Goal: Task Accomplishment & Management: Check status

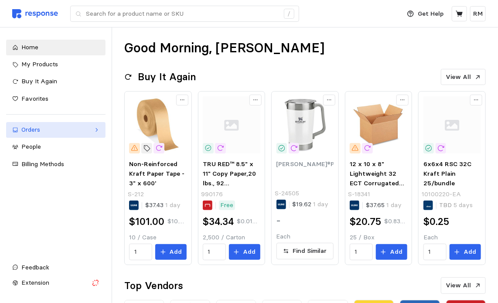
click at [54, 130] on div "Orders" at bounding box center [55, 130] width 69 height 10
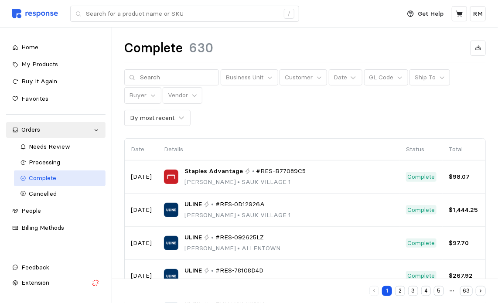
click at [49, 179] on span "Complete" at bounding box center [42, 178] width 27 height 8
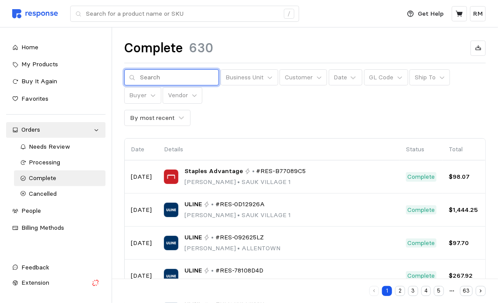
click at [177, 77] on input "text" at bounding box center [177, 78] width 74 height 16
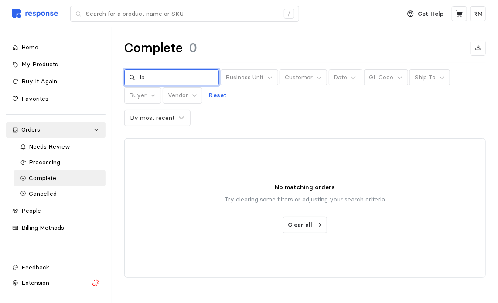
type input "l"
type input "s"
type input "i"
click at [168, 78] on input "text" at bounding box center [177, 78] width 74 height 16
click at [183, 80] on input "text" at bounding box center [177, 78] width 74 height 16
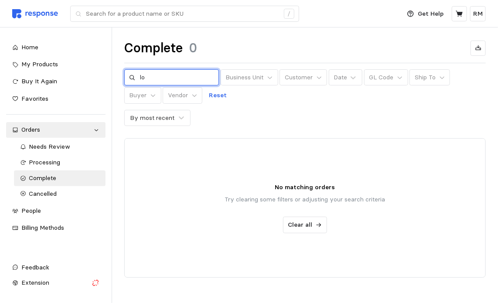
type input "l"
click at [223, 54] on div "Complete 0" at bounding box center [305, 48] width 362 height 17
click at [179, 78] on input "text" at bounding box center [177, 78] width 74 height 16
type input "labels"
drag, startPoint x: 174, startPoint y: 77, endPoint x: 124, endPoint y: 80, distance: 49.9
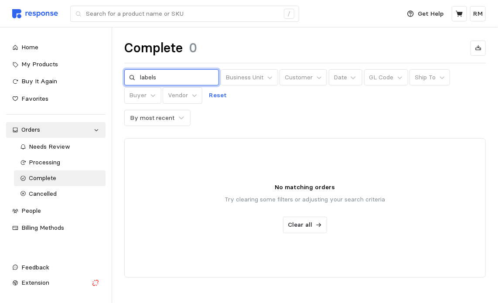
click at [124, 80] on div "labels" at bounding box center [171, 77] width 95 height 17
click at [172, 76] on input "text" at bounding box center [177, 78] width 74 height 16
type input "bryce"
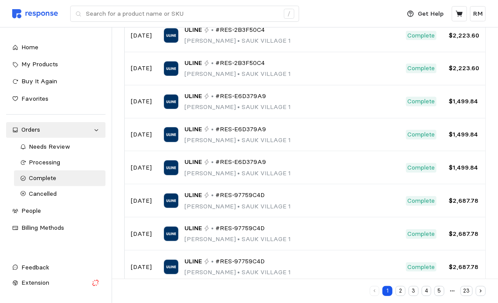
scroll to position [223, 0]
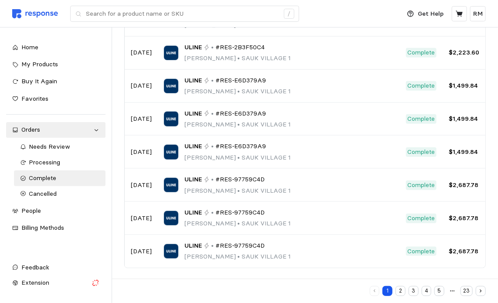
click at [403, 290] on button "2" at bounding box center [401, 291] width 10 height 10
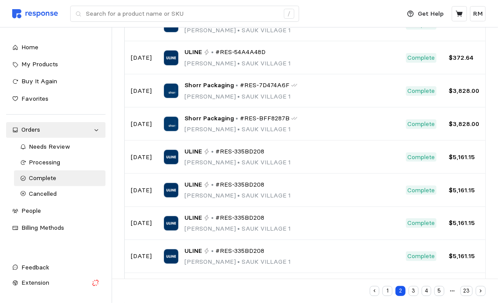
scroll to position [422, 0]
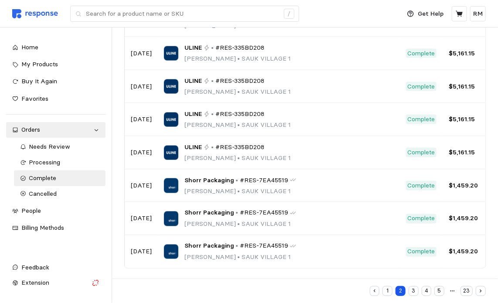
click at [414, 289] on button "3" at bounding box center [414, 291] width 10 height 10
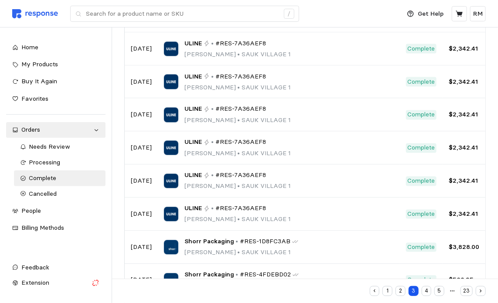
scroll to position [587, 0]
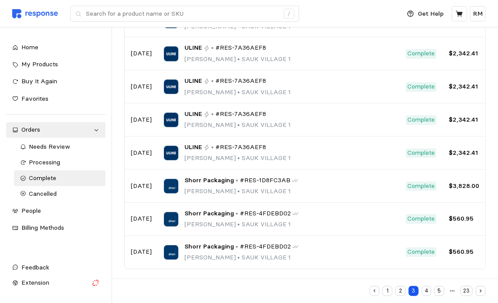
click at [429, 290] on button "4" at bounding box center [427, 291] width 10 height 10
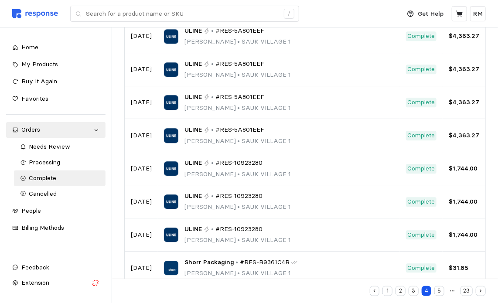
scroll to position [785, 0]
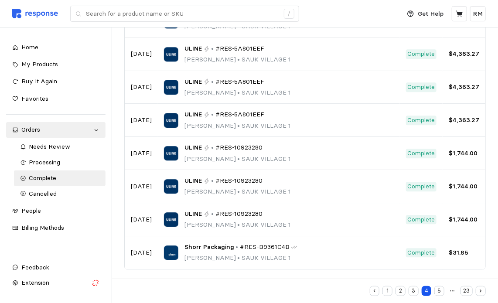
click at [441, 293] on button "5" at bounding box center [440, 291] width 10 height 10
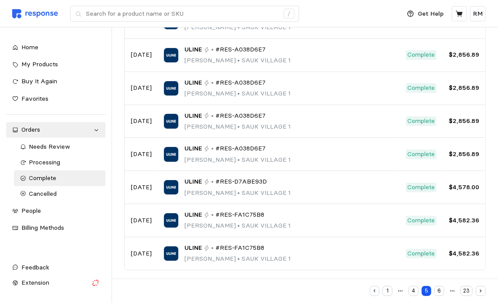
scroll to position [1016, 0]
click at [440, 289] on button "6" at bounding box center [440, 291] width 10 height 10
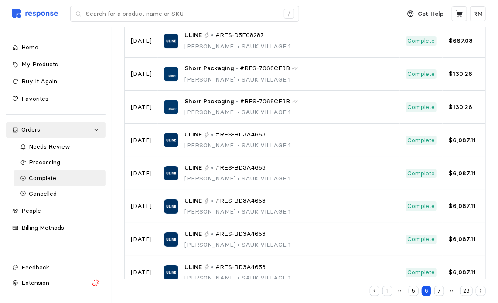
scroll to position [1149, 0]
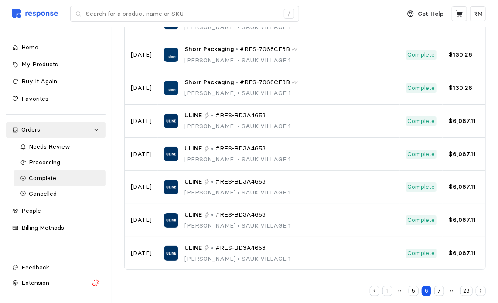
click at [440, 291] on button "7" at bounding box center [440, 291] width 10 height 10
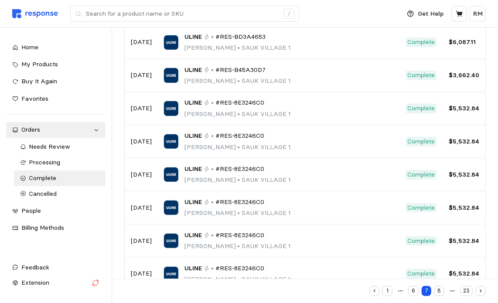
scroll to position [1347, 0]
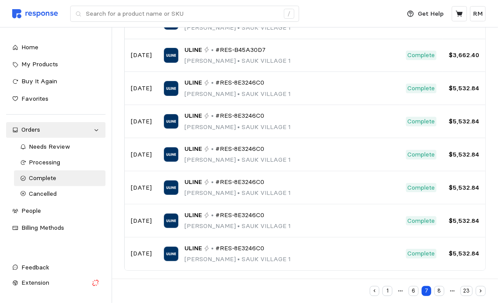
click at [439, 291] on button "8" at bounding box center [440, 291] width 10 height 10
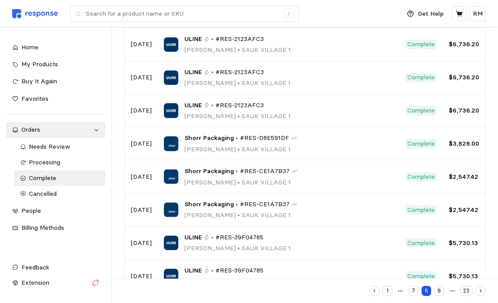
scroll to position [1578, 0]
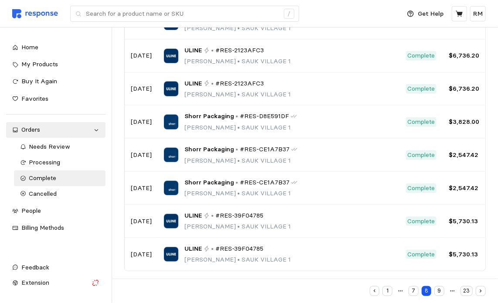
click at [444, 289] on button "9" at bounding box center [440, 291] width 10 height 10
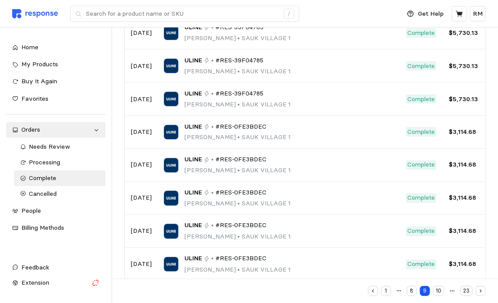
scroll to position [1743, 0]
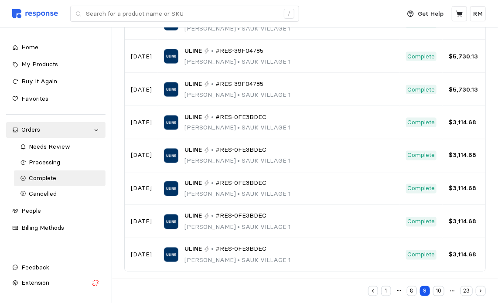
click at [442, 292] on button "10" at bounding box center [438, 291] width 11 height 10
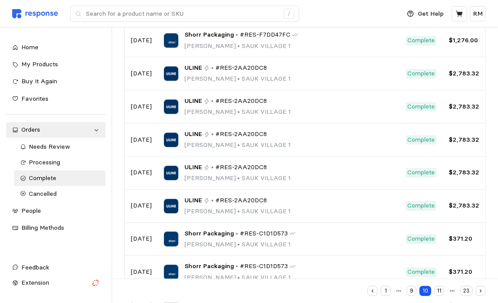
scroll to position [2008, 0]
